Goal: Task Accomplishment & Management: Manage account settings

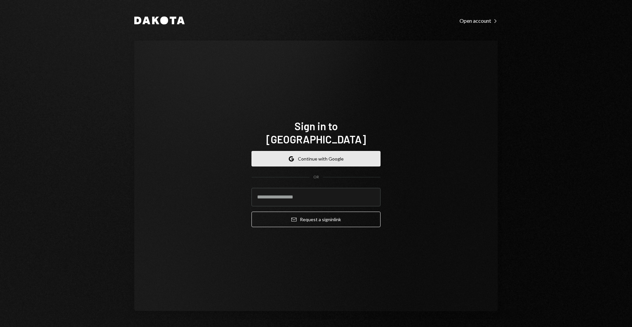
click at [309, 151] on button "Google Continue with Google" at bounding box center [316, 158] width 129 height 15
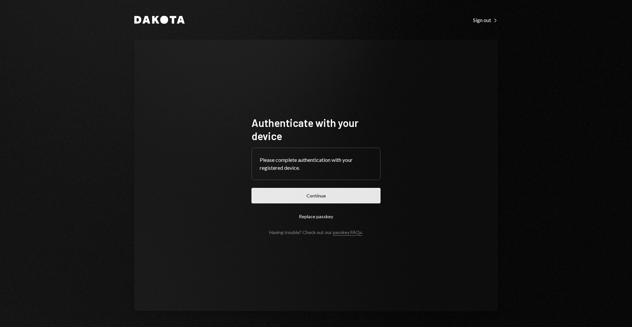
click at [305, 198] on button "Continue" at bounding box center [316, 195] width 129 height 15
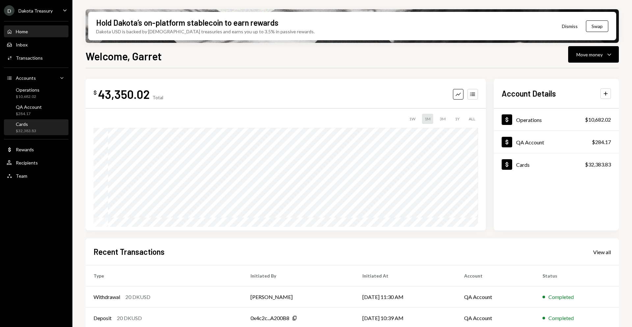
click at [30, 129] on div "$32,383.83" at bounding box center [26, 131] width 20 height 6
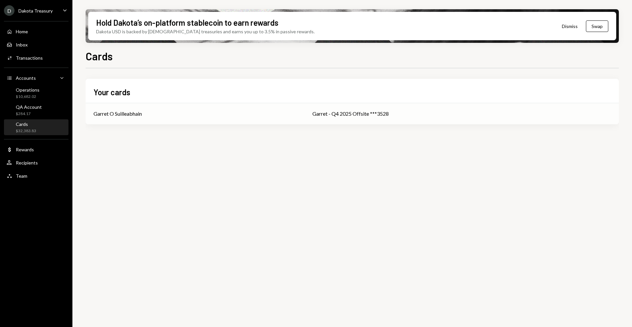
click at [223, 111] on div "Garret O Suilleabhain" at bounding box center [195, 114] width 203 height 8
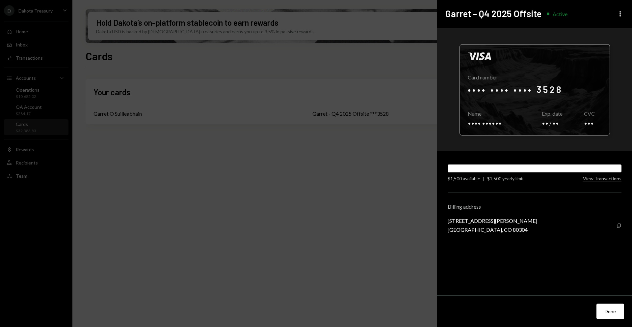
click at [519, 123] on div at bounding box center [535, 89] width 150 height 91
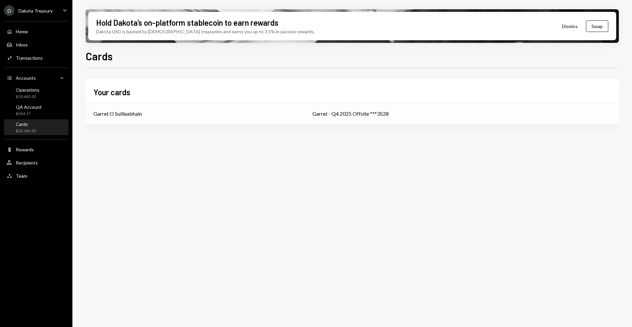
click at [326, 112] on div "Garret - Q4 2025 Offsite ***3528" at bounding box center [462, 114] width 299 height 8
